Goal: Use online tool/utility

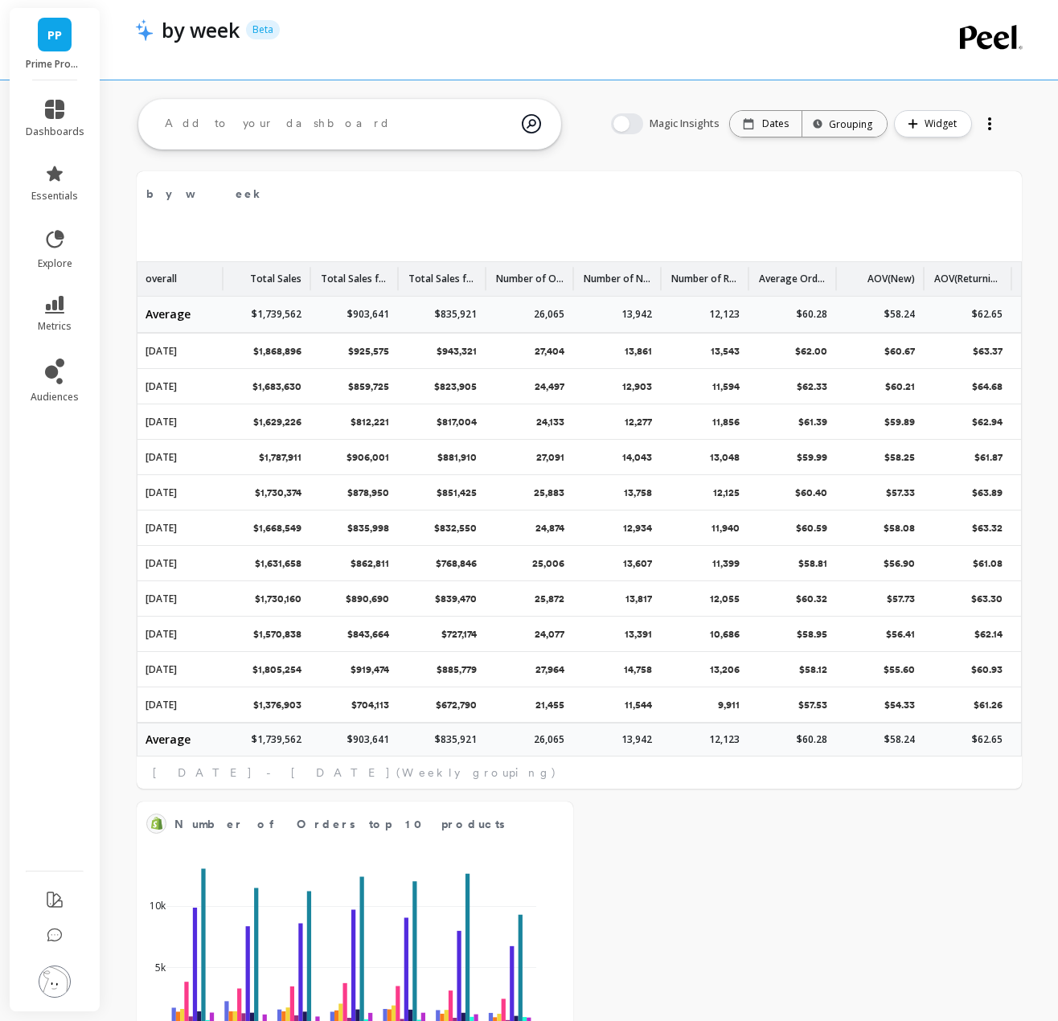
scroll to position [203, 2]
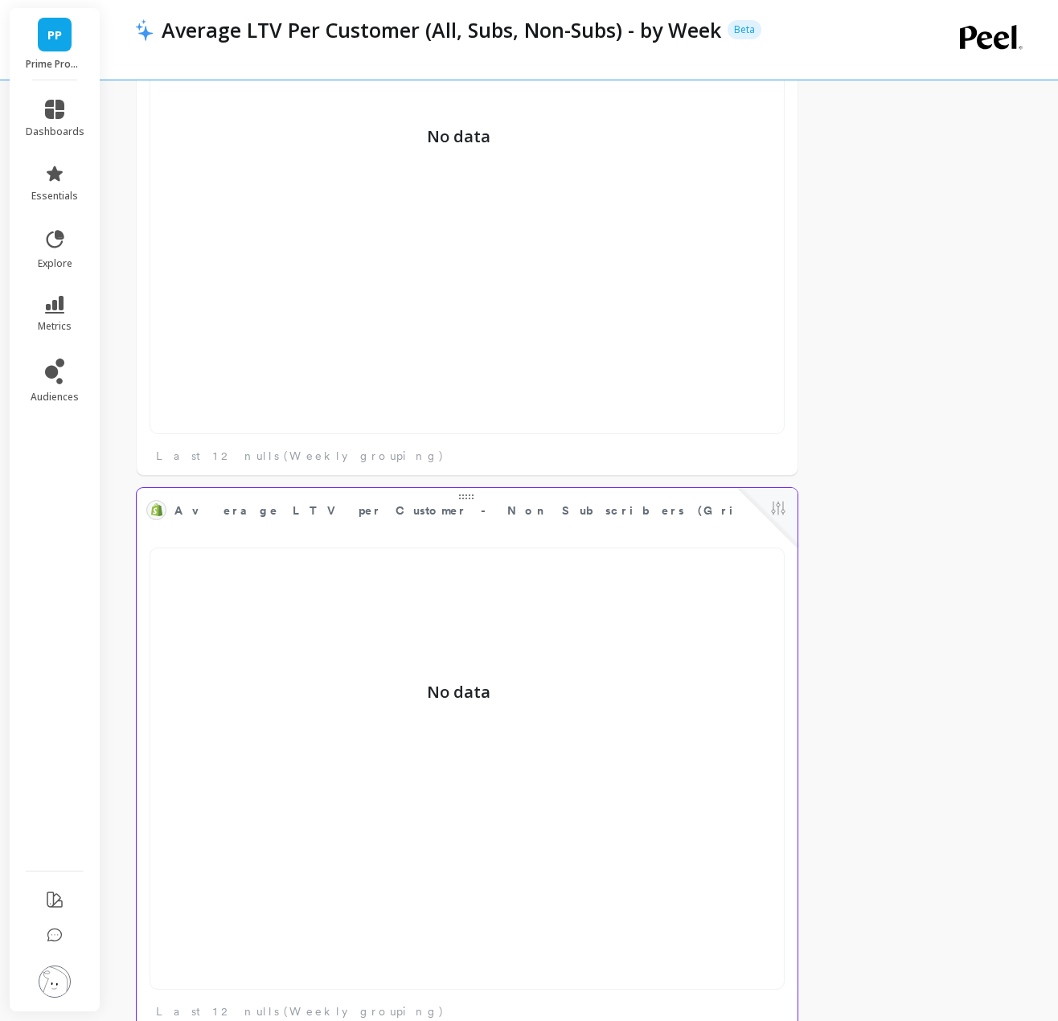
scroll to position [536, 0]
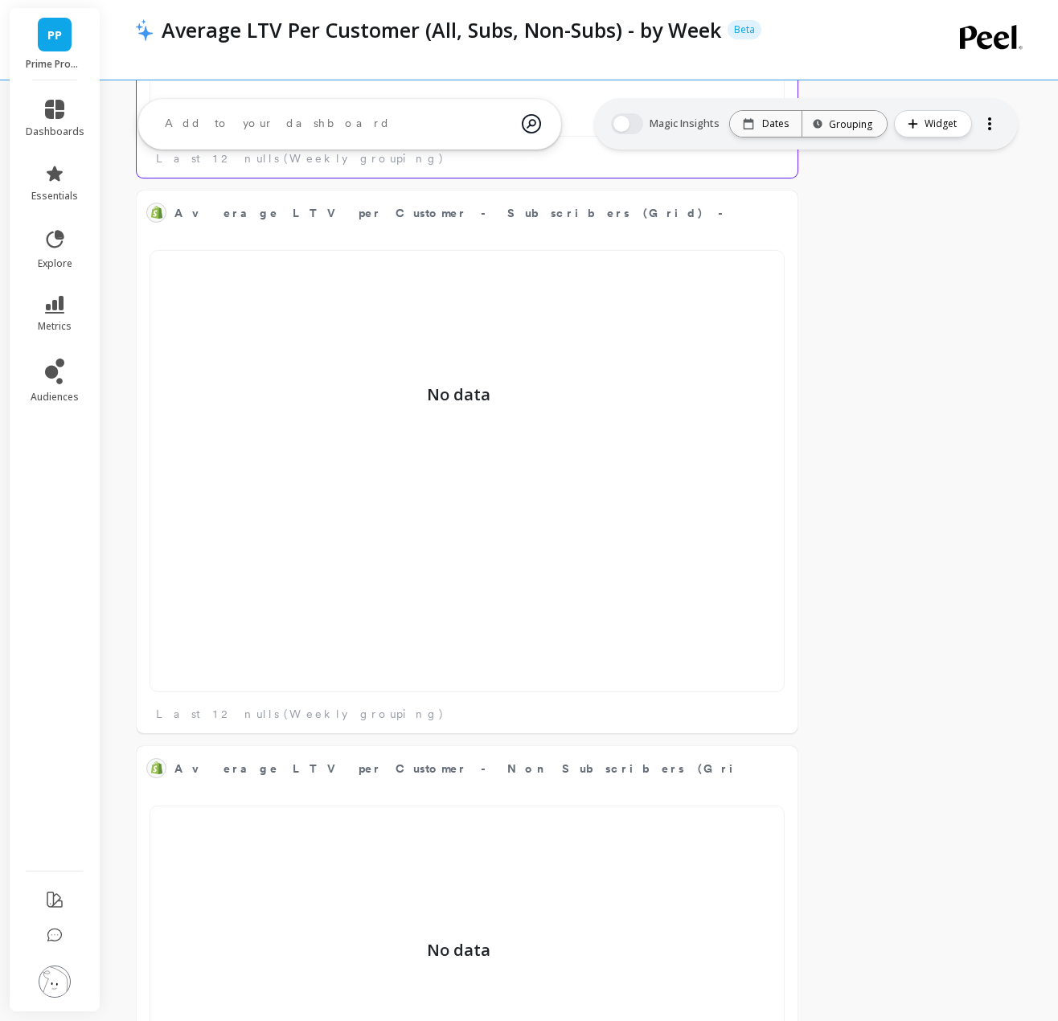
click at [630, 447] on div "Average LTV per Customer - All (Grid) - by Week (cumulative) Edit Widget & Insi…" at bounding box center [578, 739] width 957 height 2261
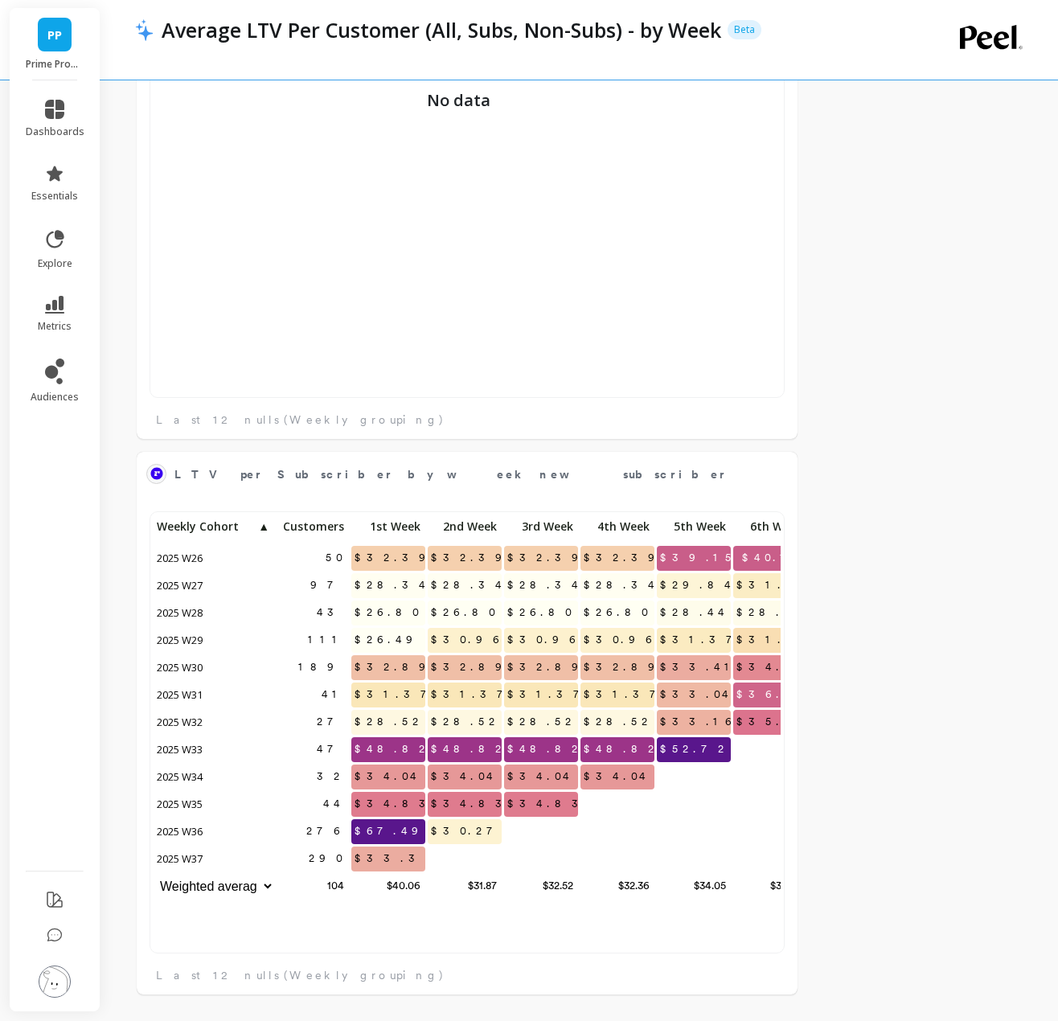
scroll to position [430, 603]
